Goal: Transaction & Acquisition: Purchase product/service

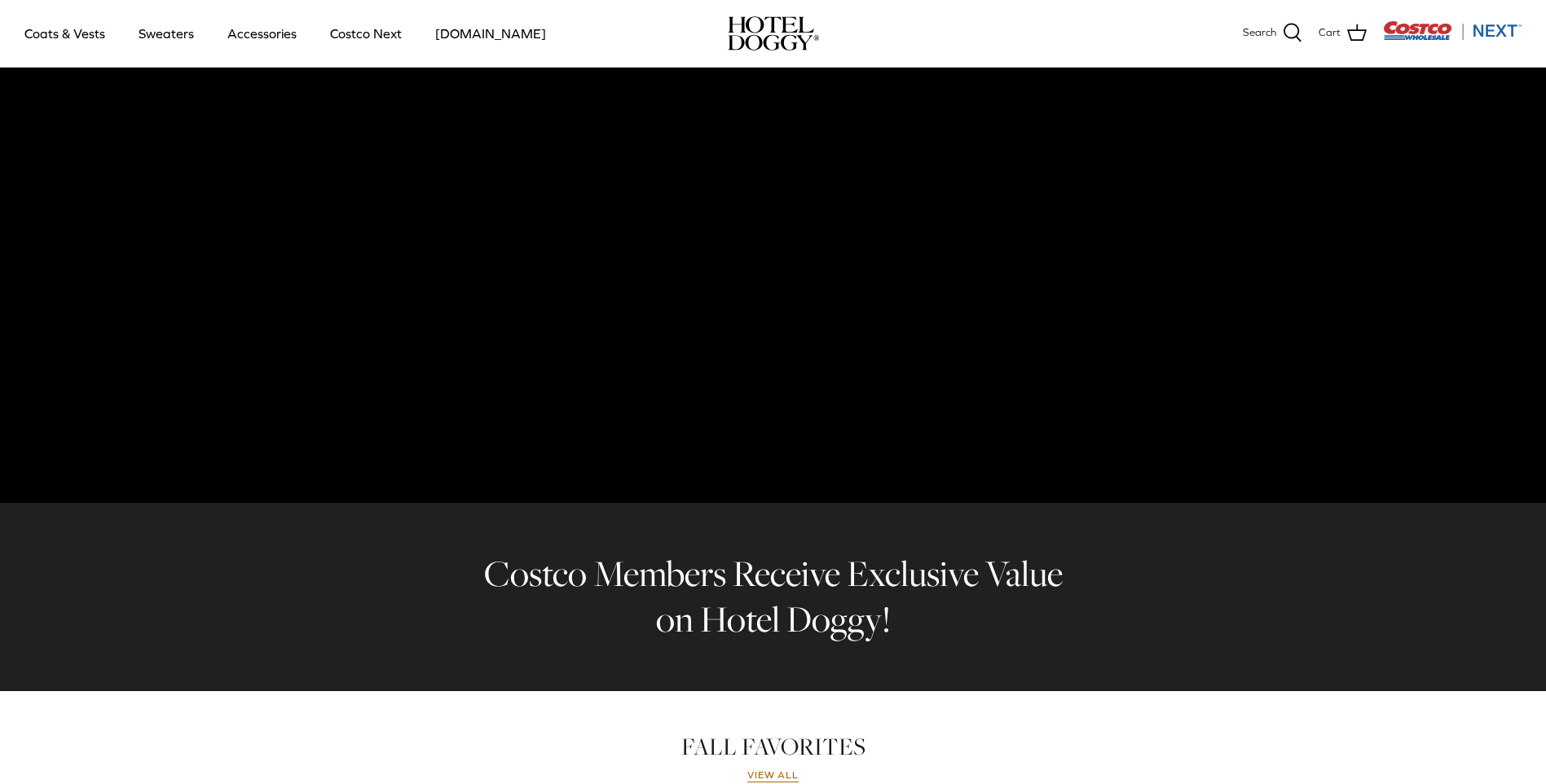
scroll to position [131, 0]
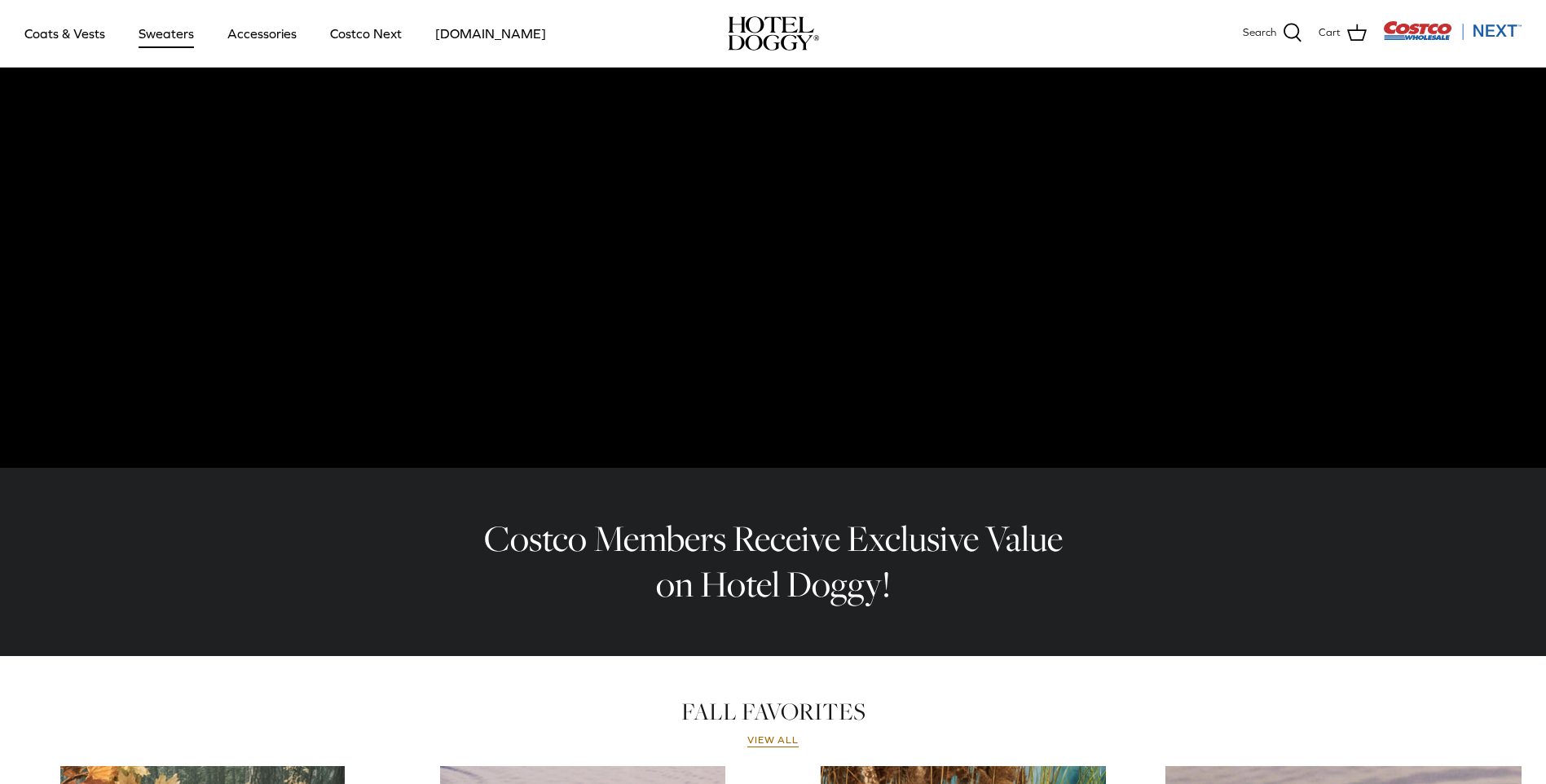
click at [170, 35] on link "Sweaters" at bounding box center [166, 33] width 85 height 55
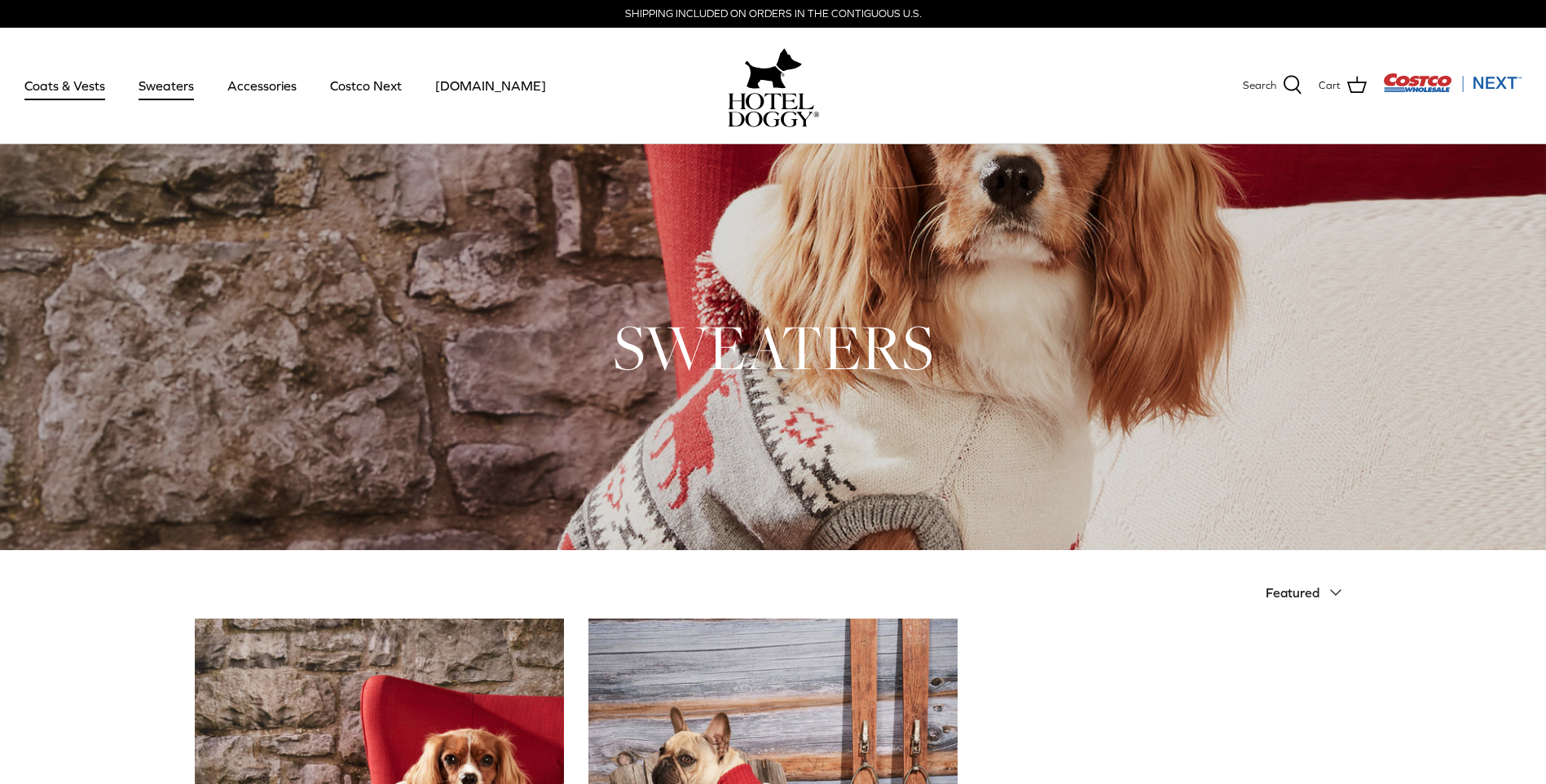
click at [69, 88] on link "Coats & Vests" at bounding box center [65, 85] width 110 height 55
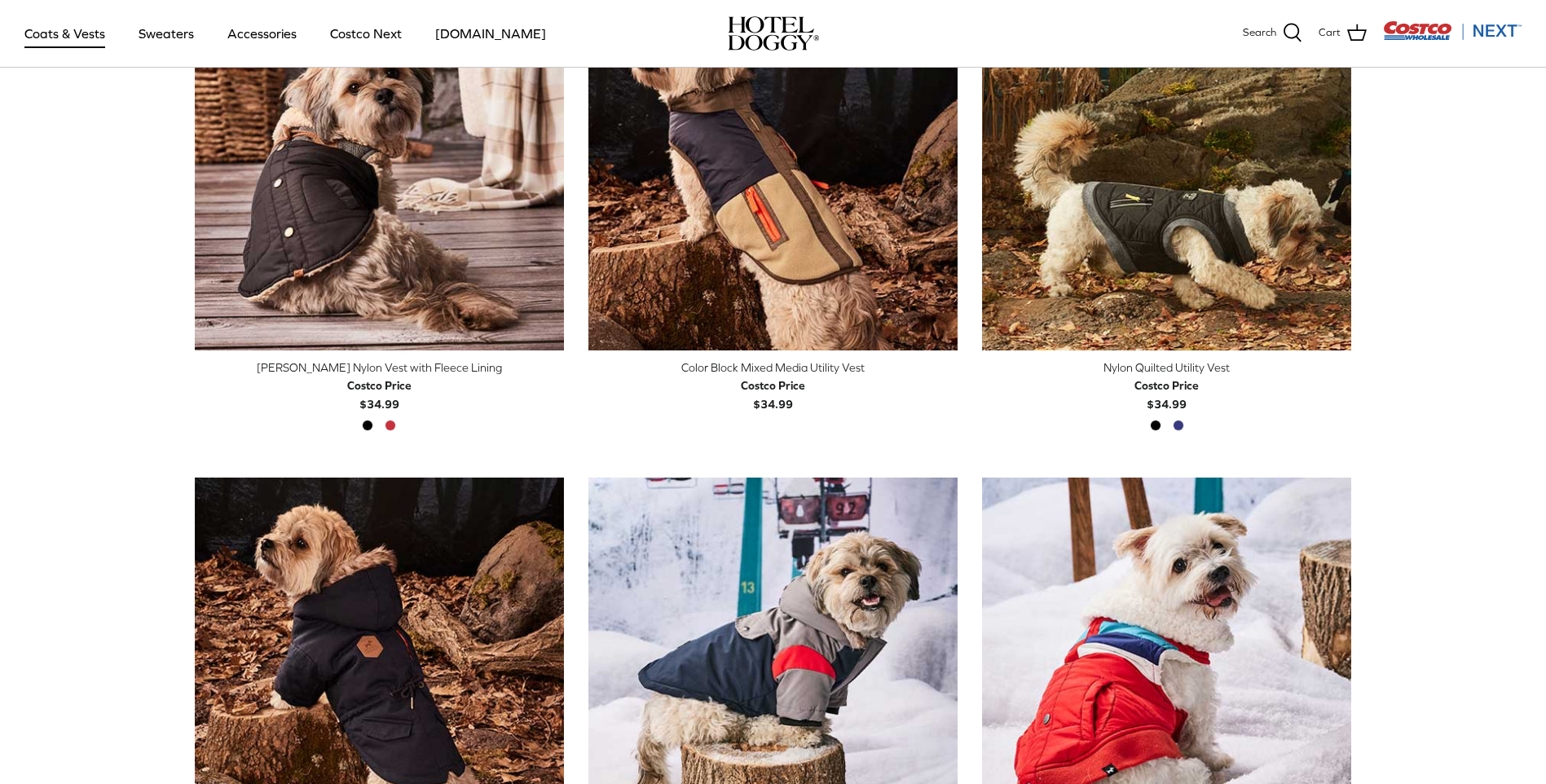
scroll to position [554, 0]
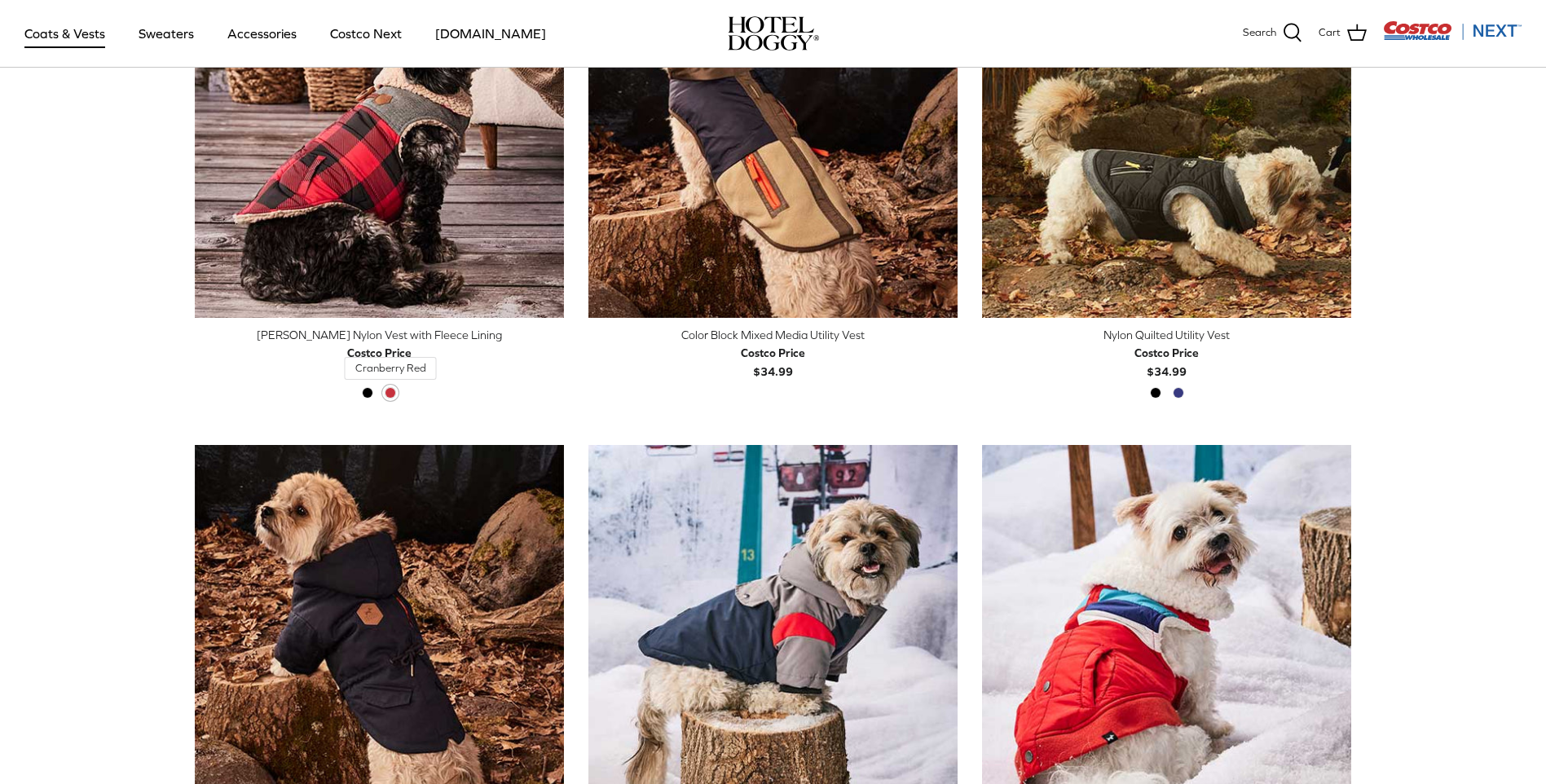
click at [391, 391] on span "Cranberry Red" at bounding box center [390, 393] width 12 height 12
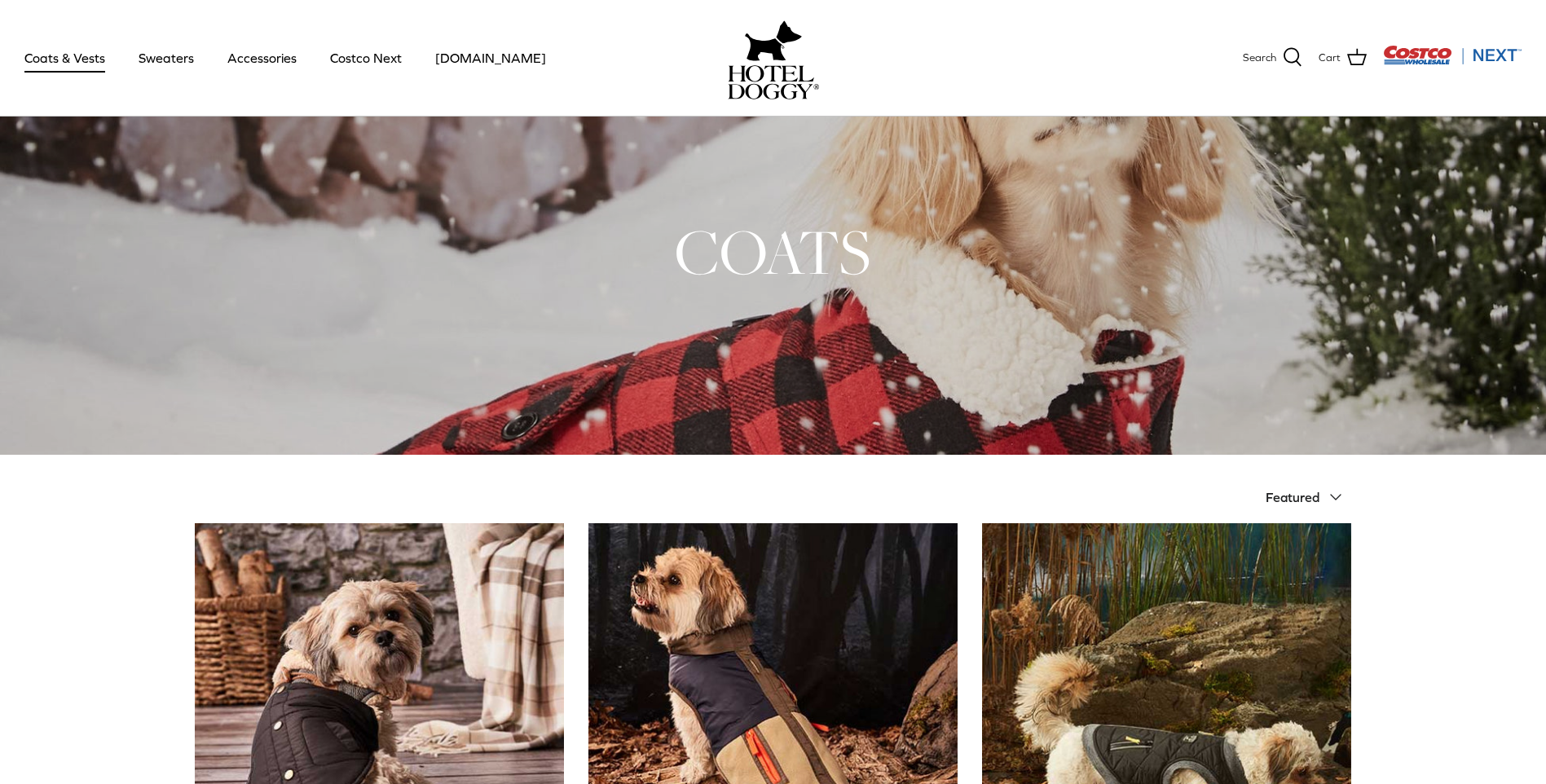
scroll to position [0, 0]
